Goal: Task Accomplishment & Management: Use online tool/utility

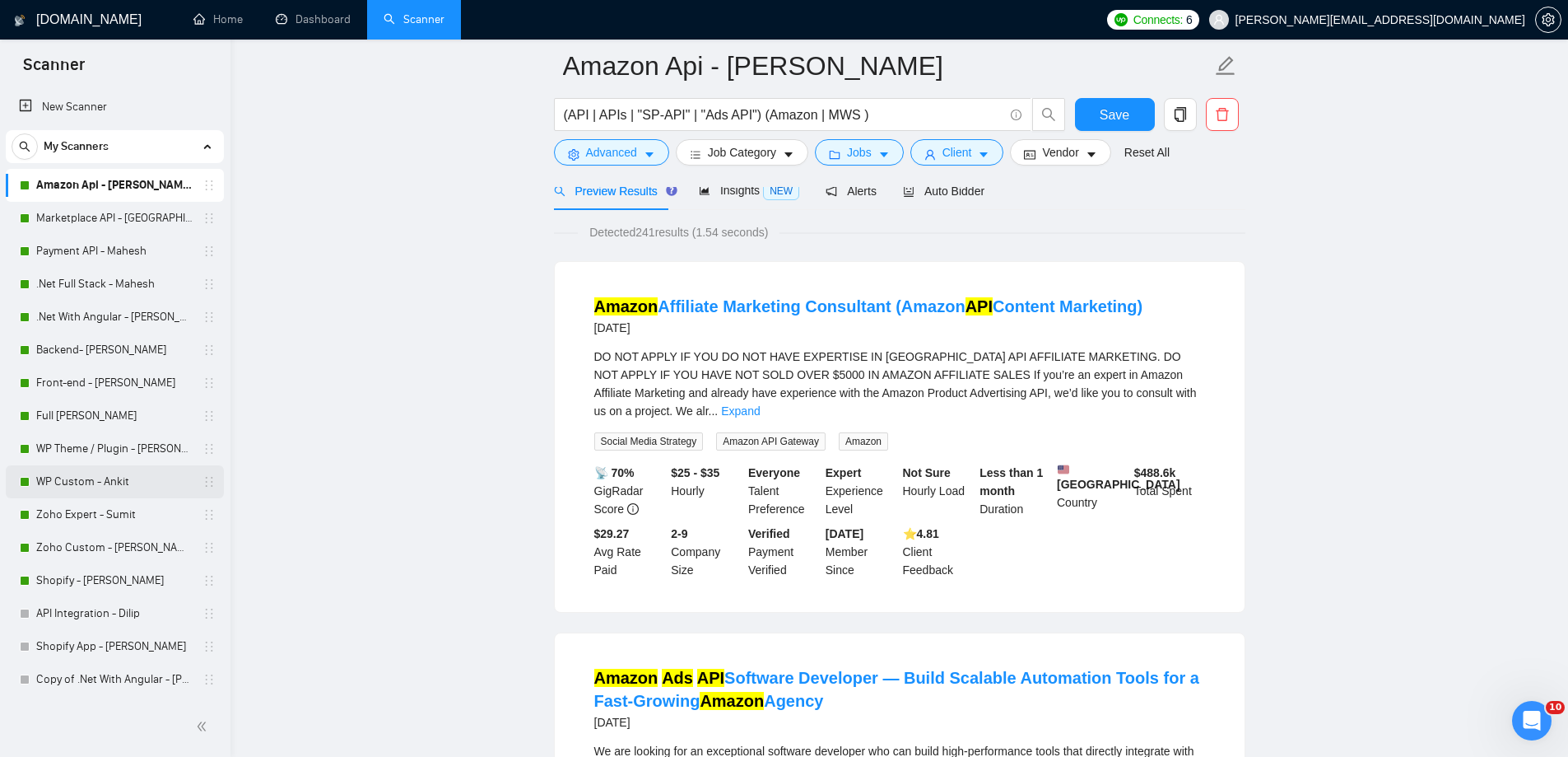
scroll to position [208, 0]
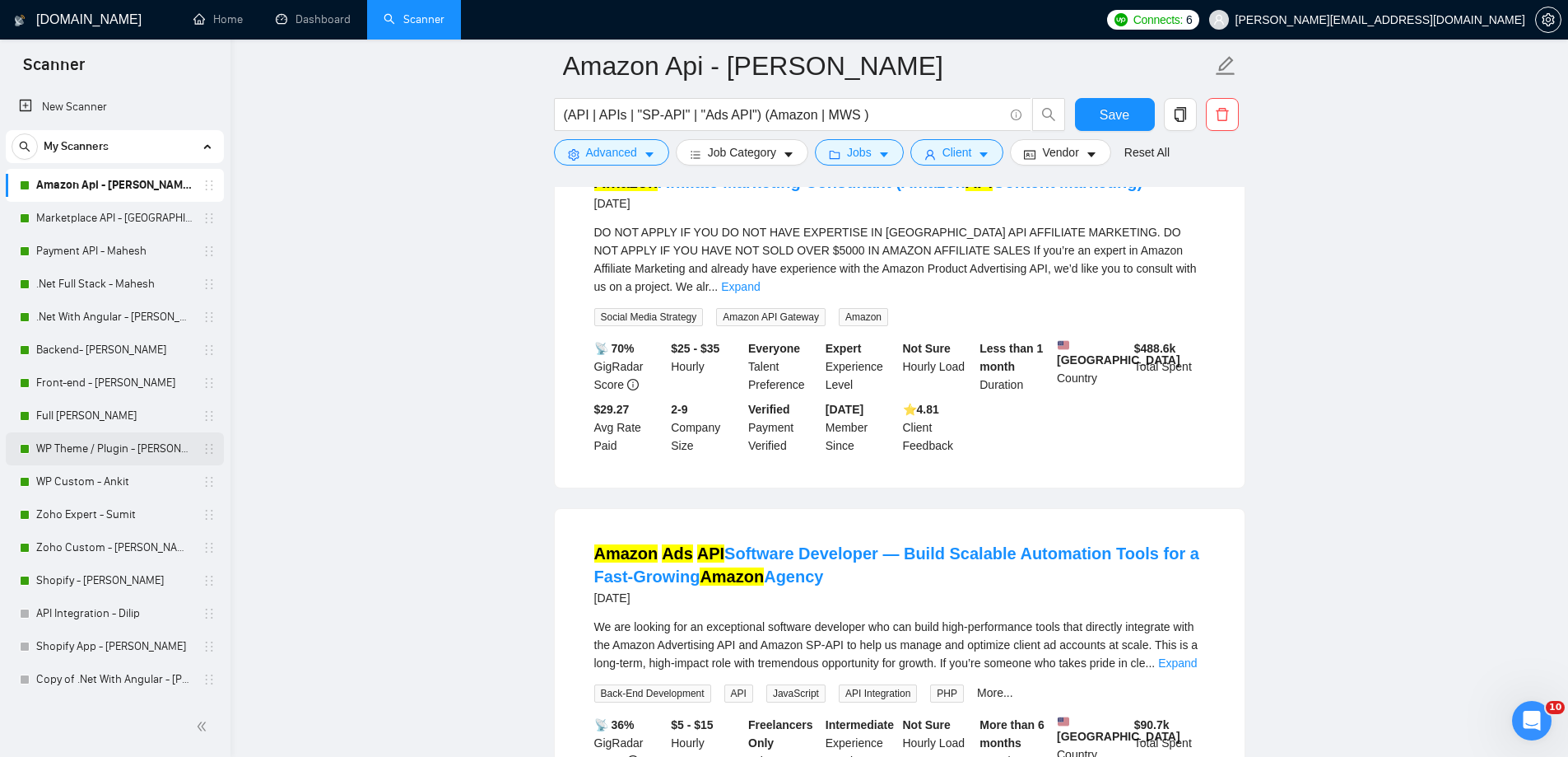
click at [144, 455] on link "WP Theme / Plugin - [PERSON_NAME]" at bounding box center [114, 449] width 156 height 33
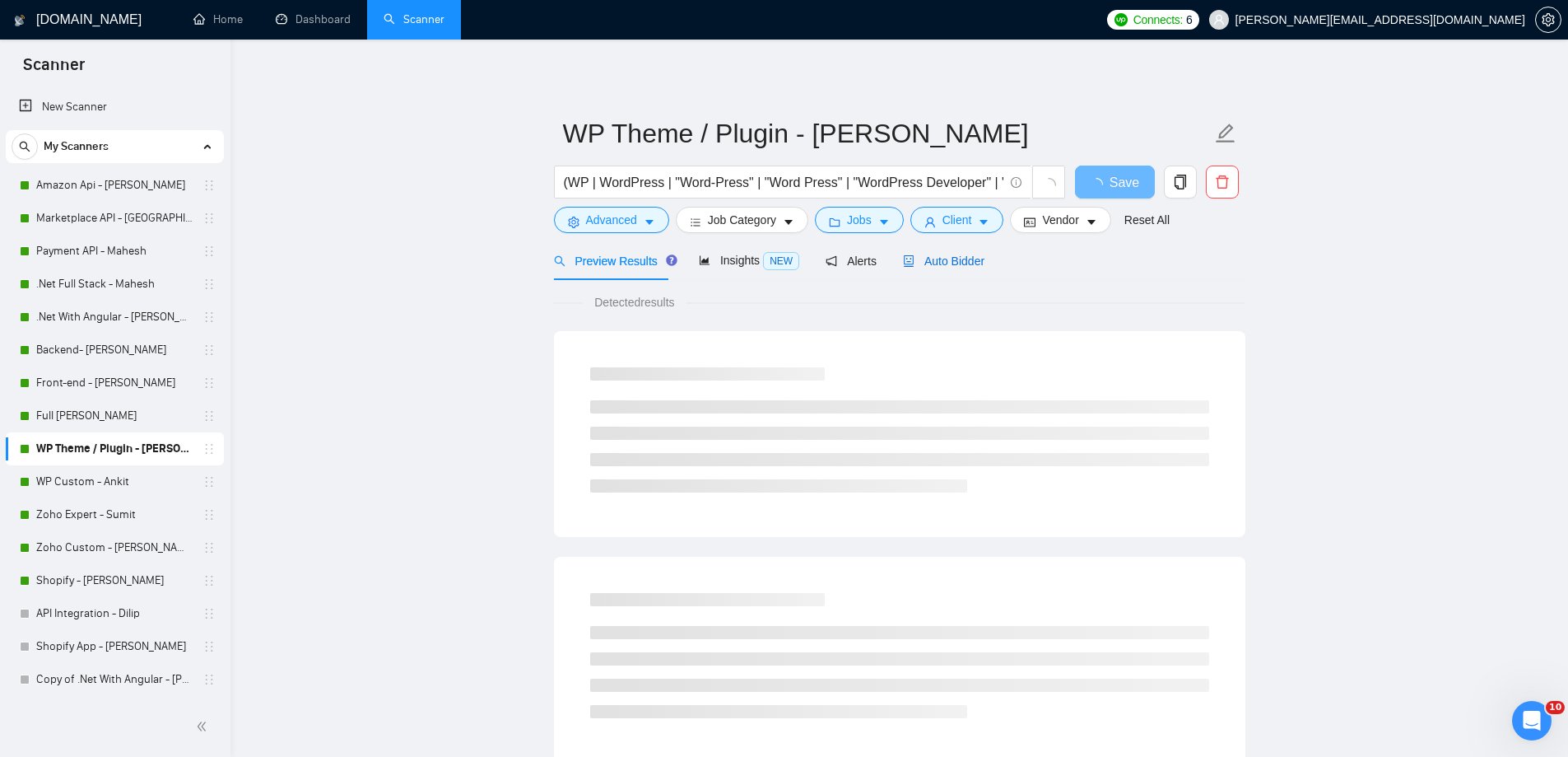
click at [922, 257] on span "Auto Bidder" at bounding box center [943, 261] width 81 height 13
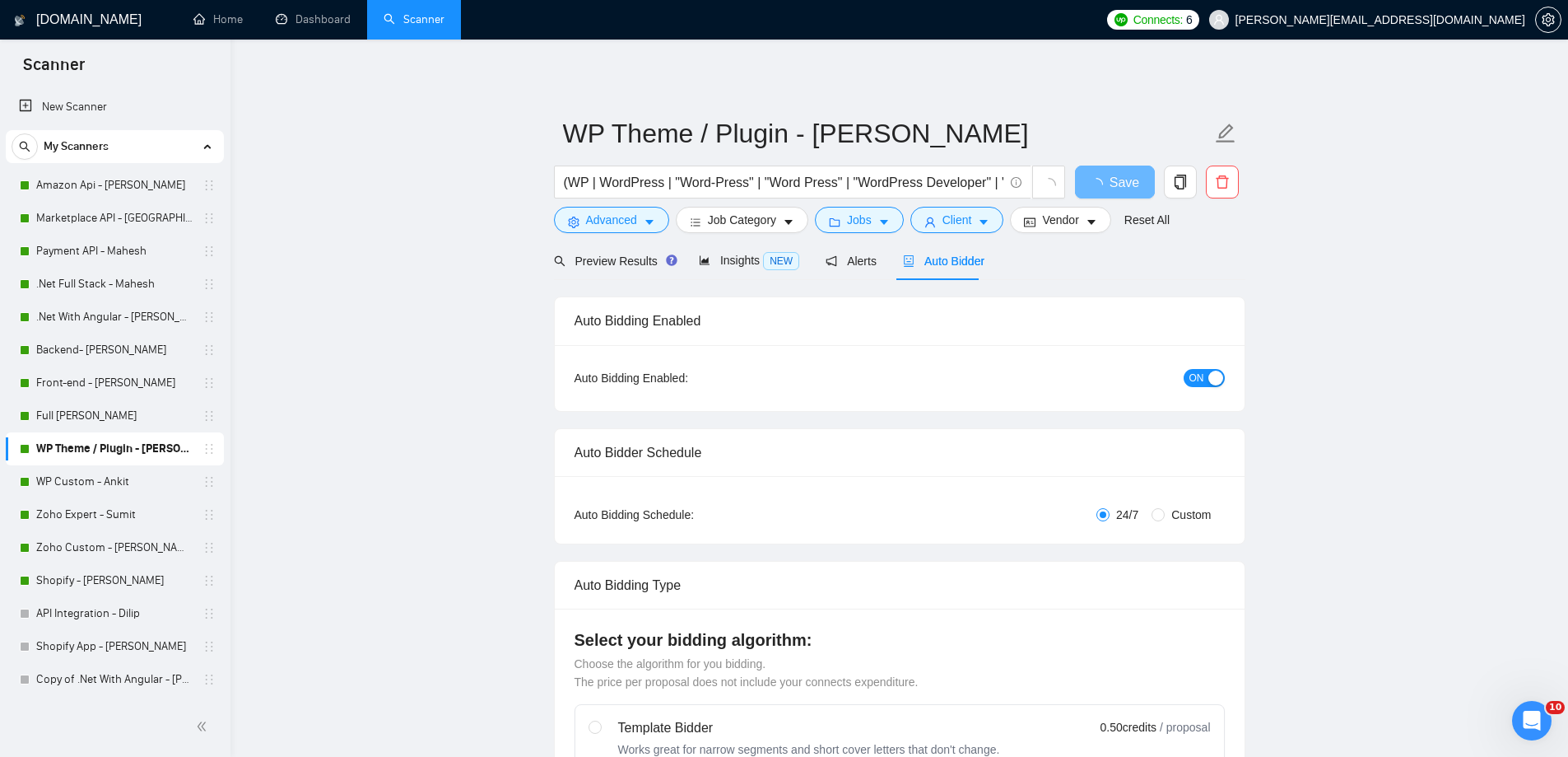
radio input "false"
radio input "true"
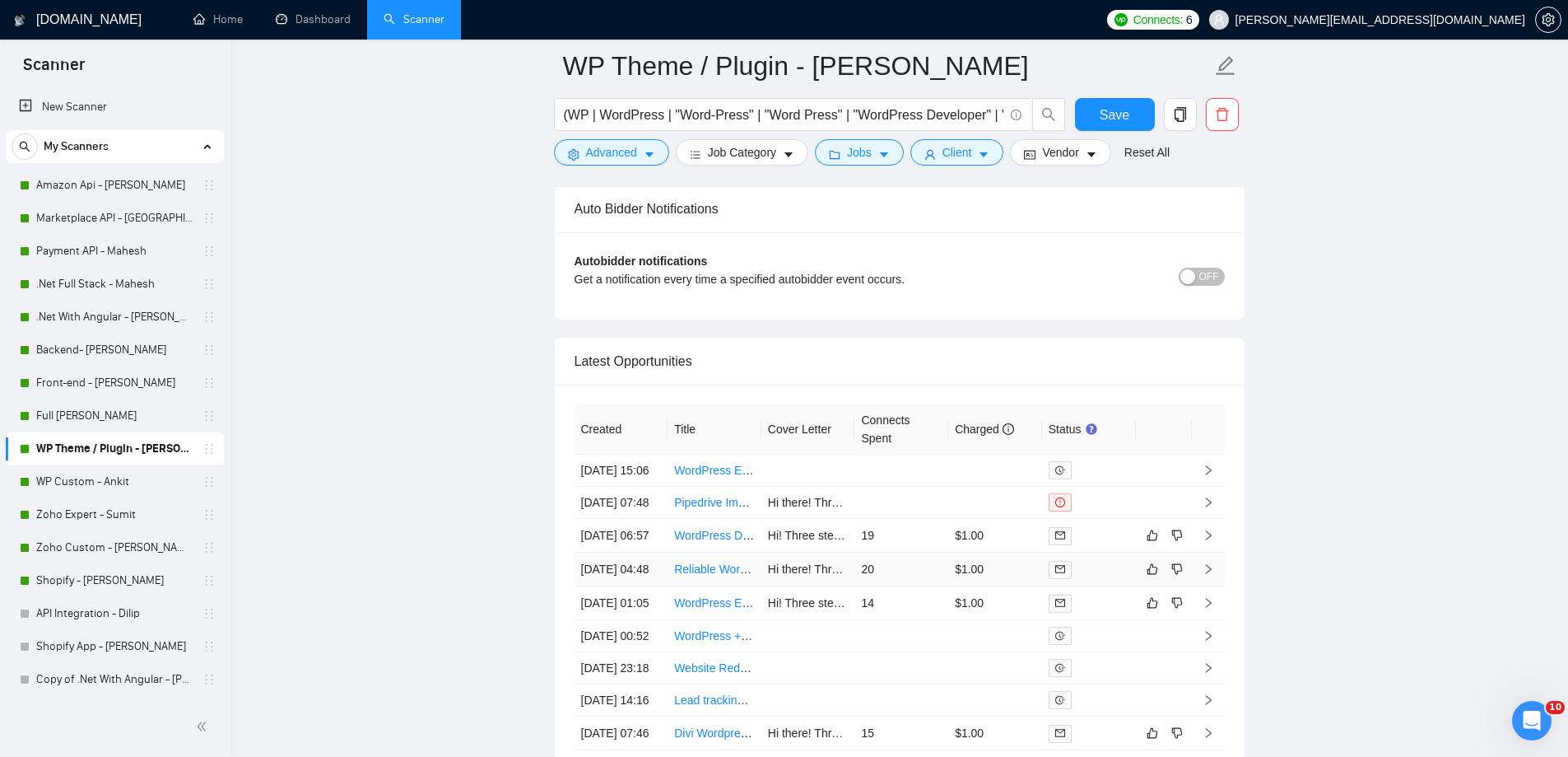
scroll to position [4121, 0]
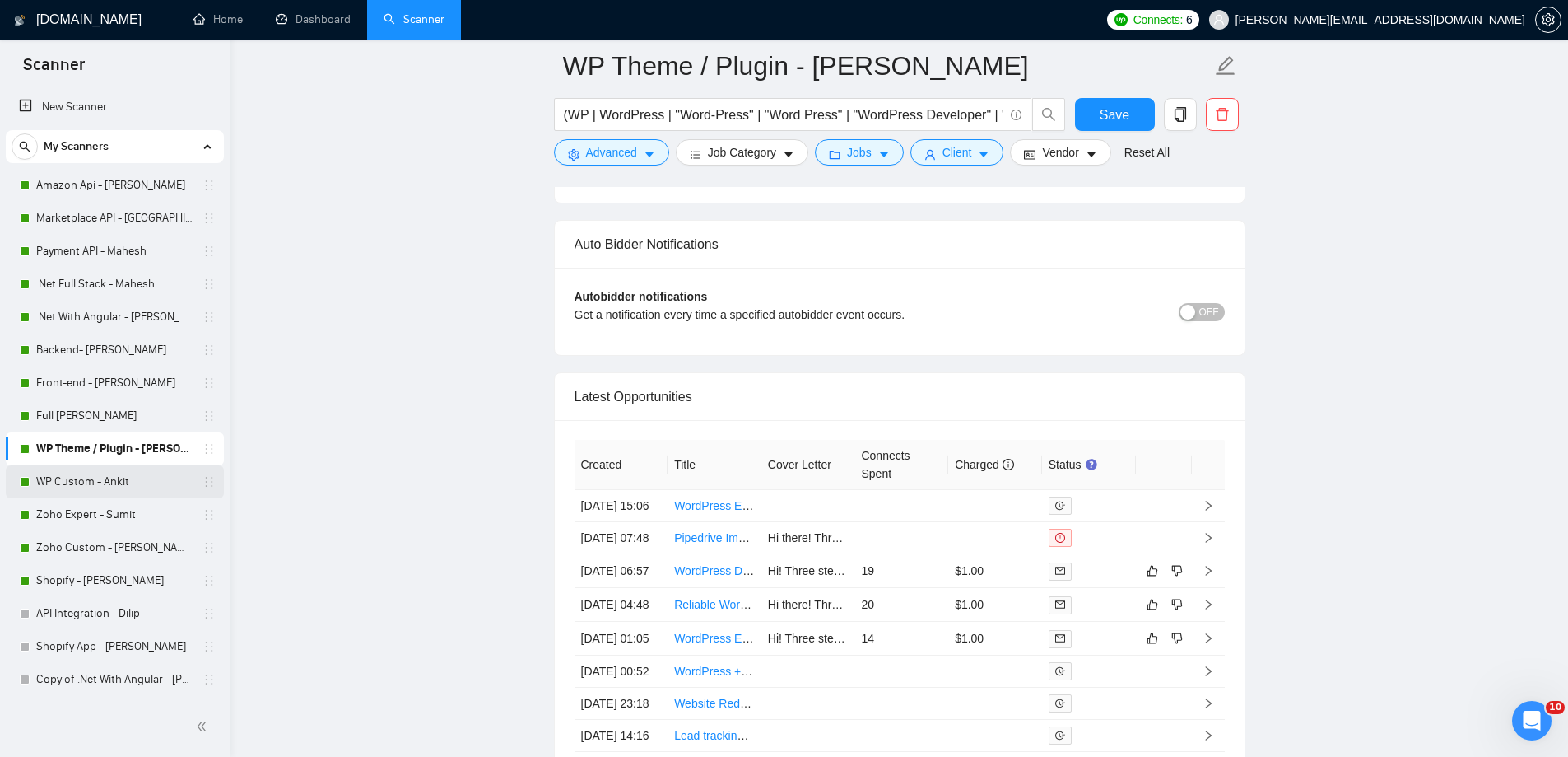
click at [105, 489] on link "WP Custom - Ankit" at bounding box center [114, 481] width 156 height 33
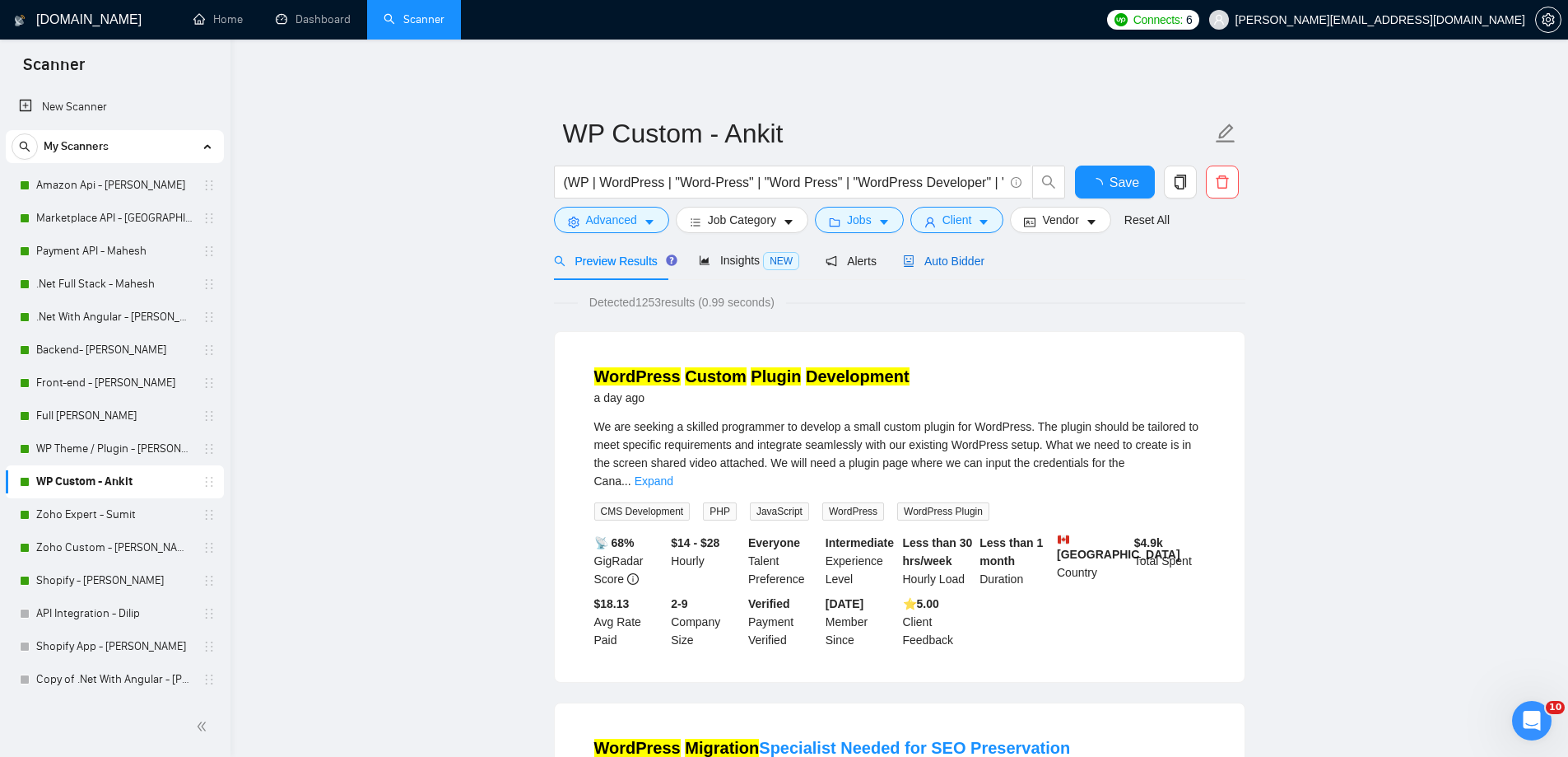
click at [918, 258] on span "Auto Bidder" at bounding box center [943, 261] width 81 height 13
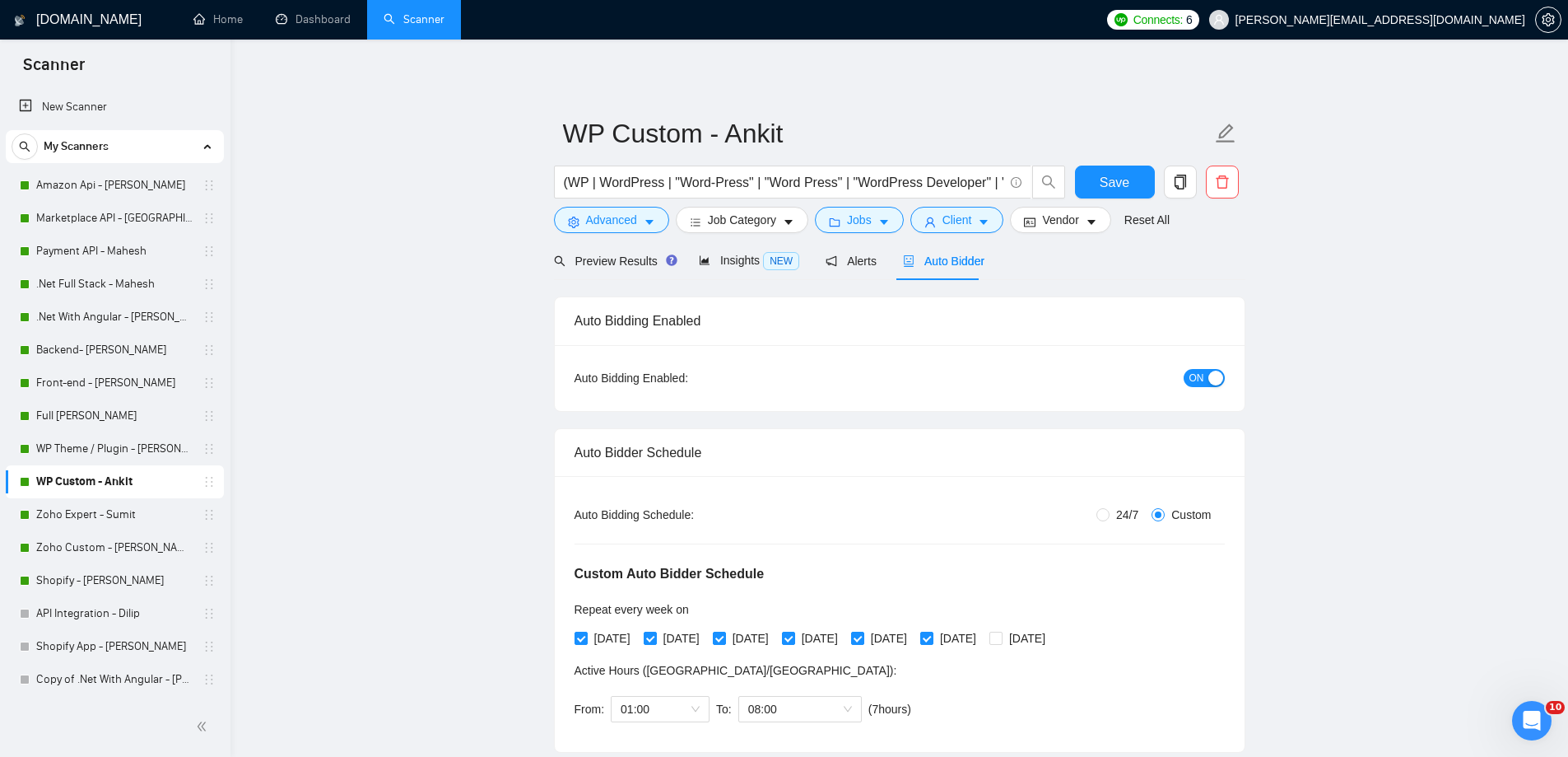
radio input "false"
radio input "true"
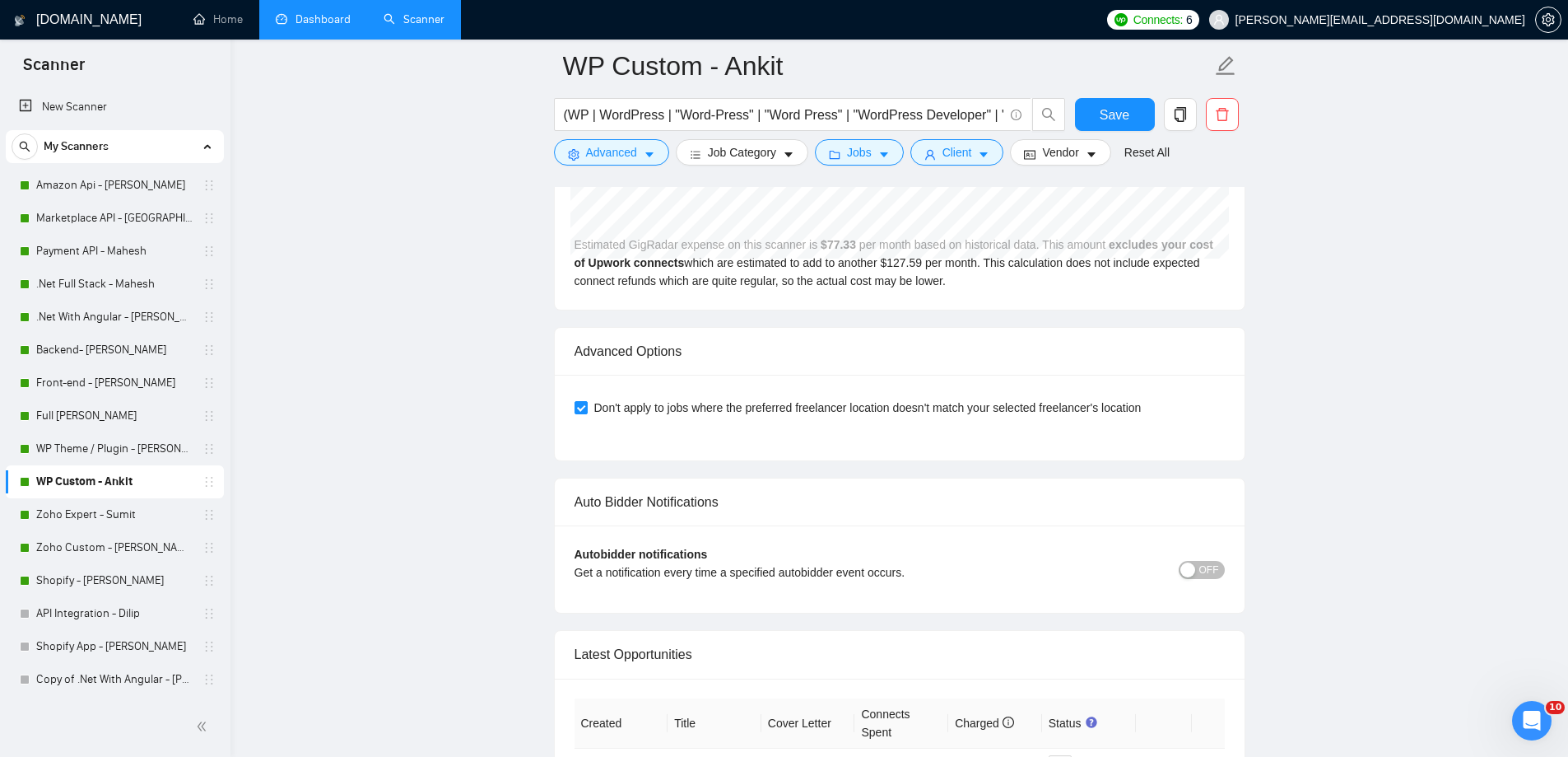
scroll to position [3744, 0]
